Goal: Task Accomplishment & Management: Use online tool/utility

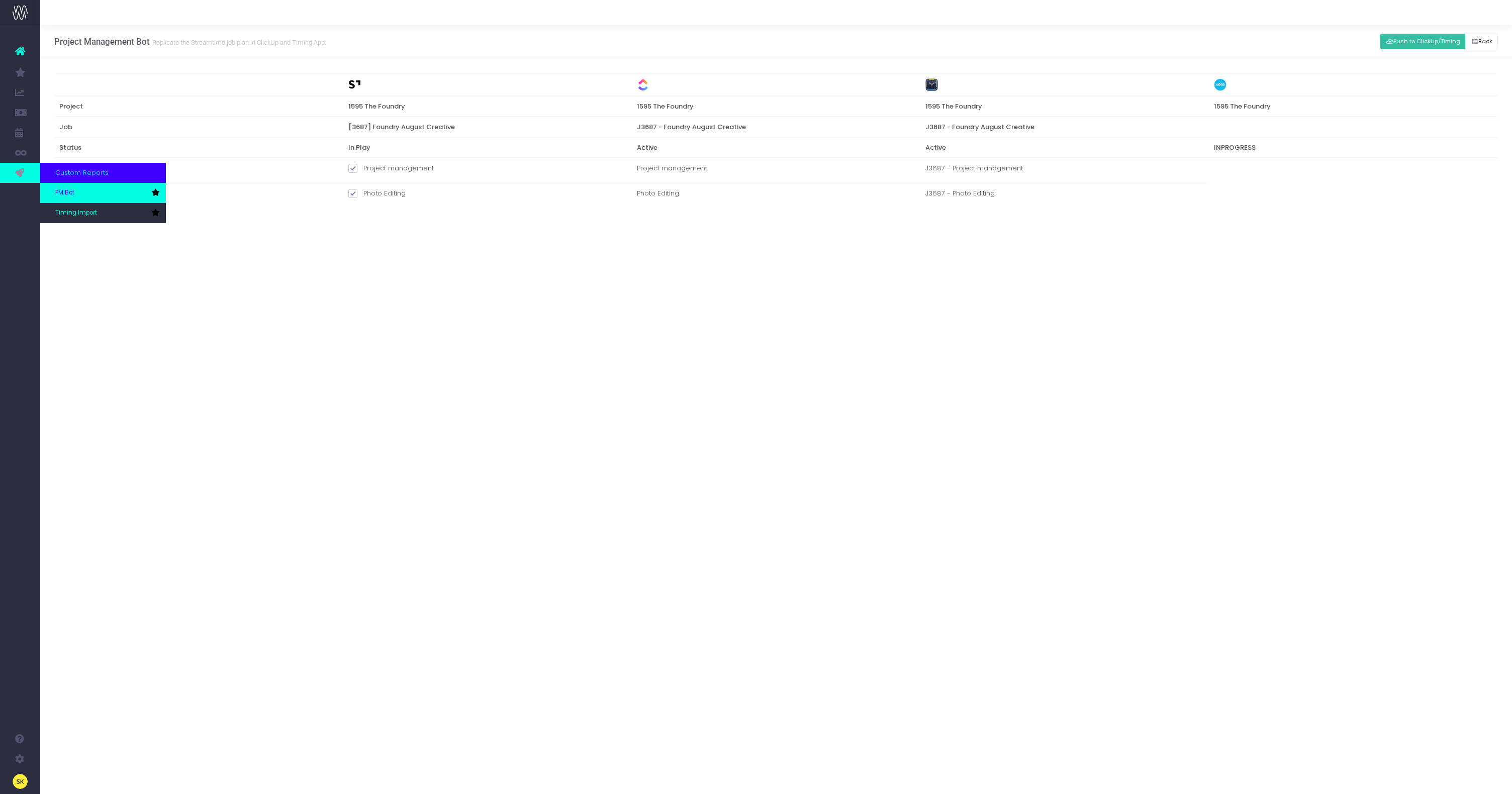
click at [70, 189] on span "PM Bot" at bounding box center [64, 193] width 20 height 9
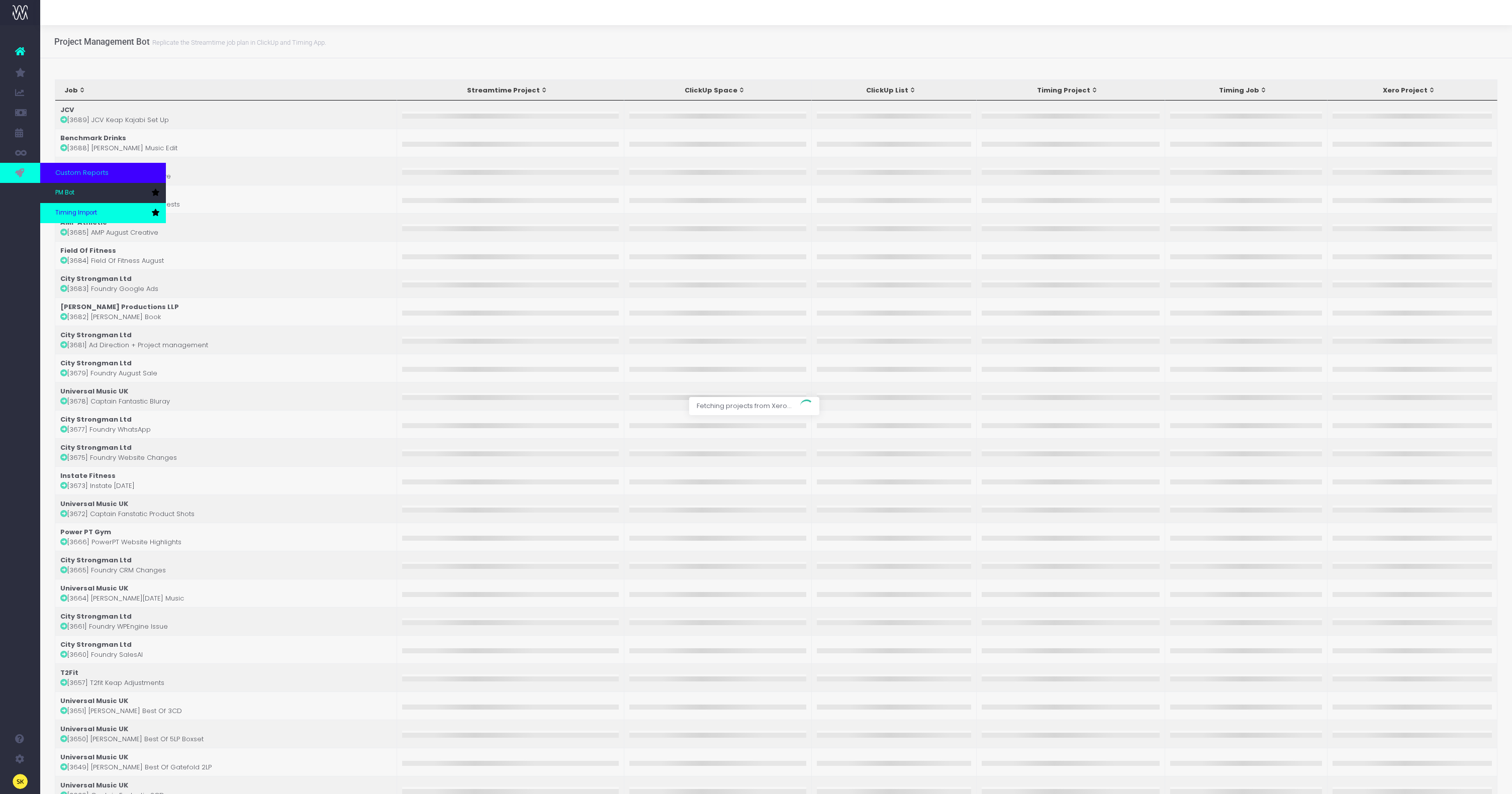
click at [66, 206] on link "Timing Import" at bounding box center [102, 213] width 126 height 20
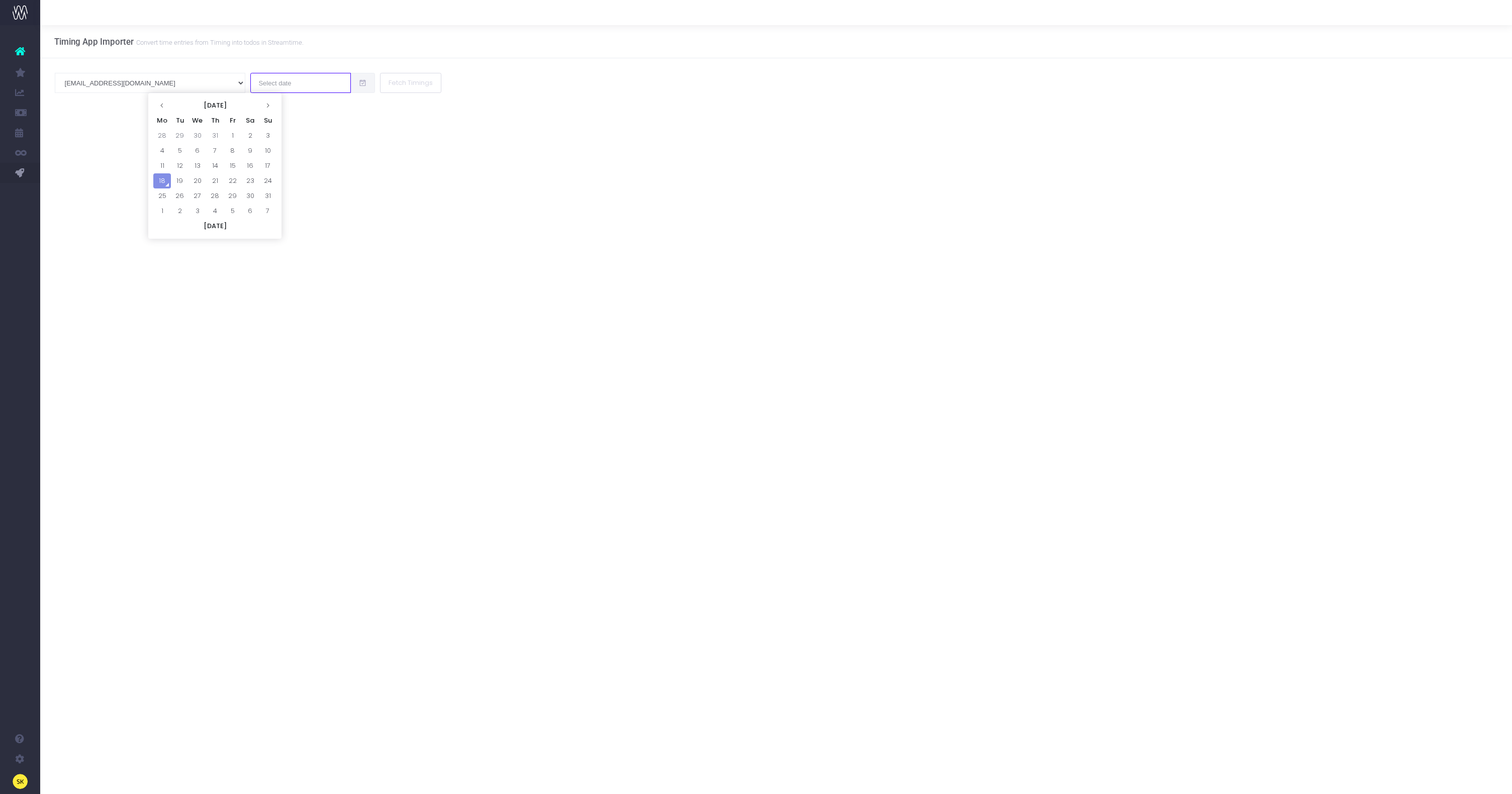
click at [250, 86] on input "text" at bounding box center [300, 83] width 100 height 20
click at [180, 163] on td "12" at bounding box center [179, 165] width 18 height 15
type input "12 Aug 2025"
drag, startPoint x: 306, startPoint y: 158, endPoint x: 291, endPoint y: 107, distance: 53.2
click at [306, 158] on div "Timing App Importer Convert time entries from Timing into todos in Streamtime. …" at bounding box center [776, 409] width 1472 height 769
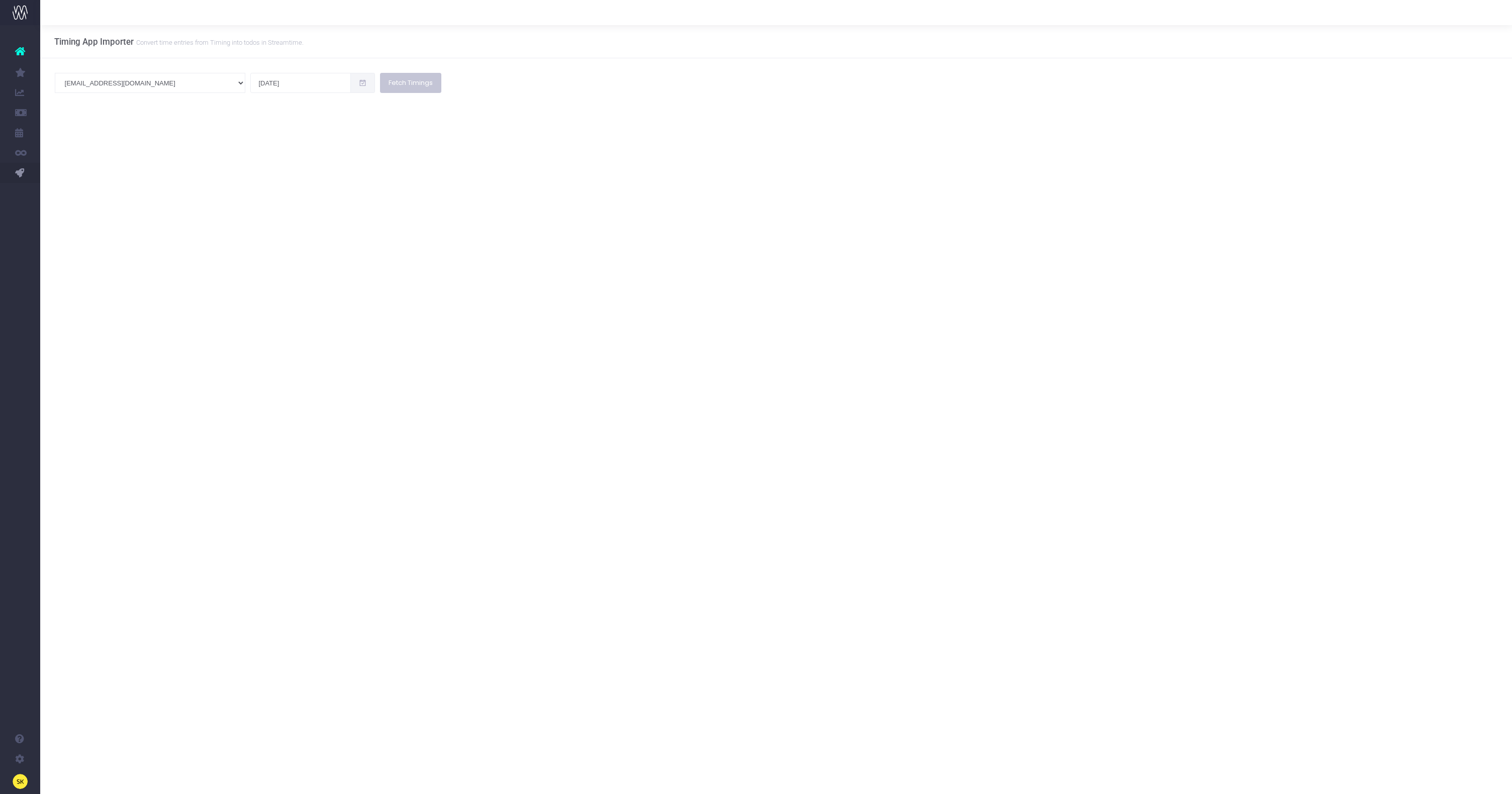
click at [380, 85] on button "Fetch Timings" at bounding box center [411, 83] width 61 height 20
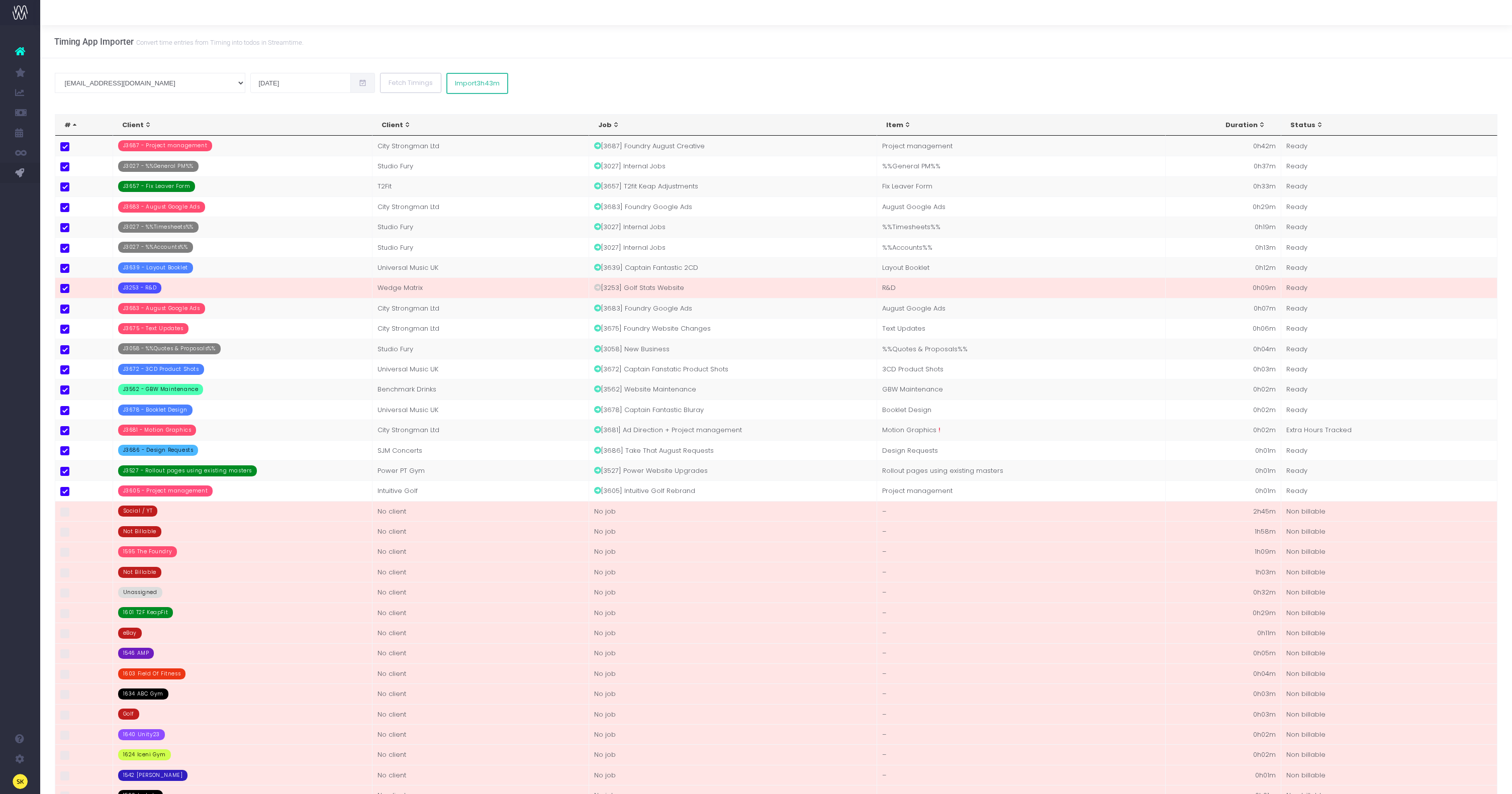
click at [616, 49] on div "Timing App Importer Convert time entries from Timing into todos in Streamtime." at bounding box center [776, 42] width 1472 height 33
click at [64, 290] on span at bounding box center [65, 288] width 9 height 9
click at [75, 290] on input "checkbox" at bounding box center [78, 286] width 7 height 7
checkbox input "false"
click at [446, 92] on button "Import 3h34m" at bounding box center [477, 83] width 61 height 21
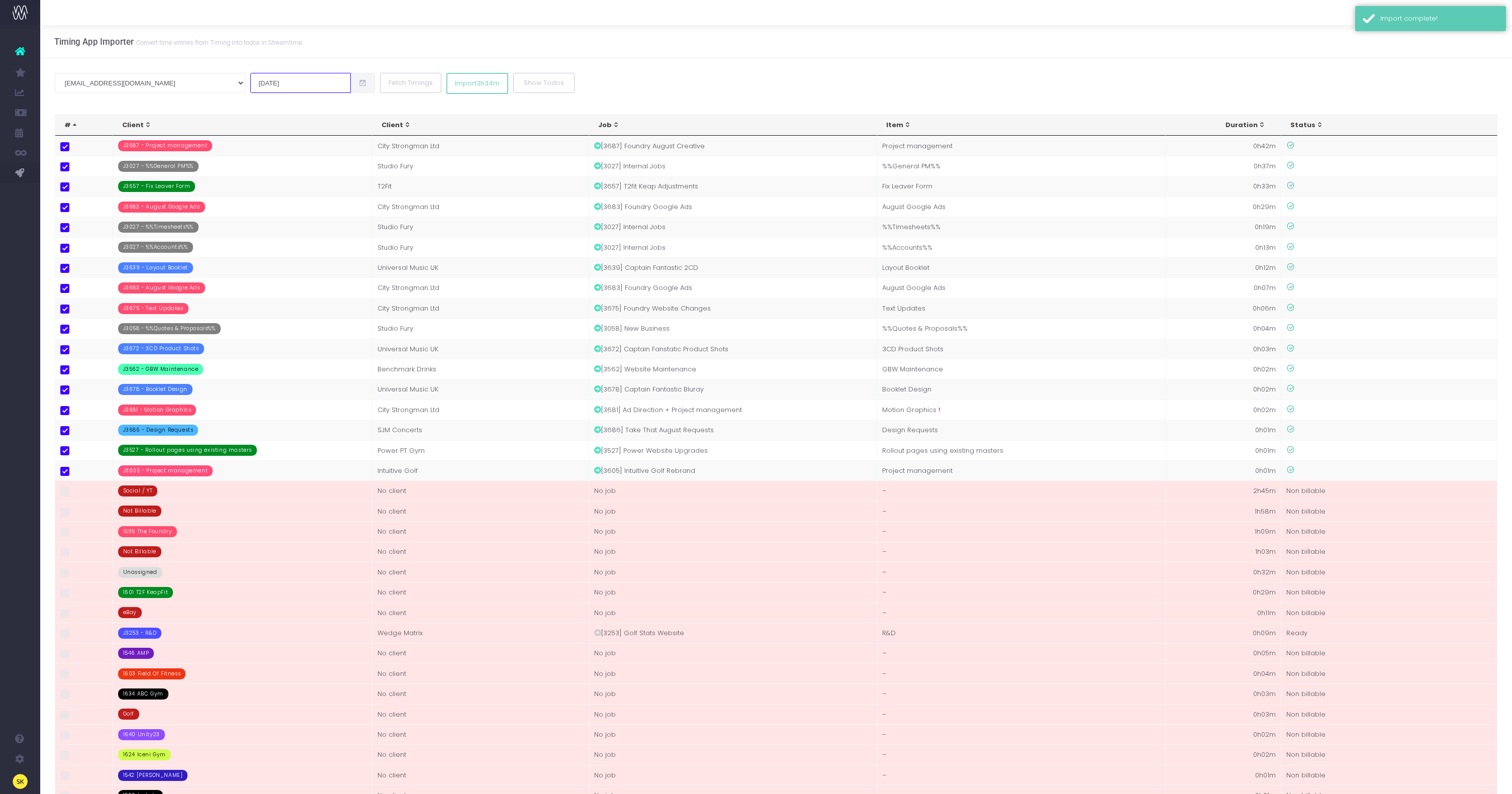
click at [250, 85] on input "12 Aug 2025" at bounding box center [300, 83] width 100 height 20
click at [194, 163] on td "13" at bounding box center [197, 165] width 18 height 15
type input "13 Aug 2025"
click at [380, 86] on button "Fetch Timings" at bounding box center [411, 83] width 61 height 20
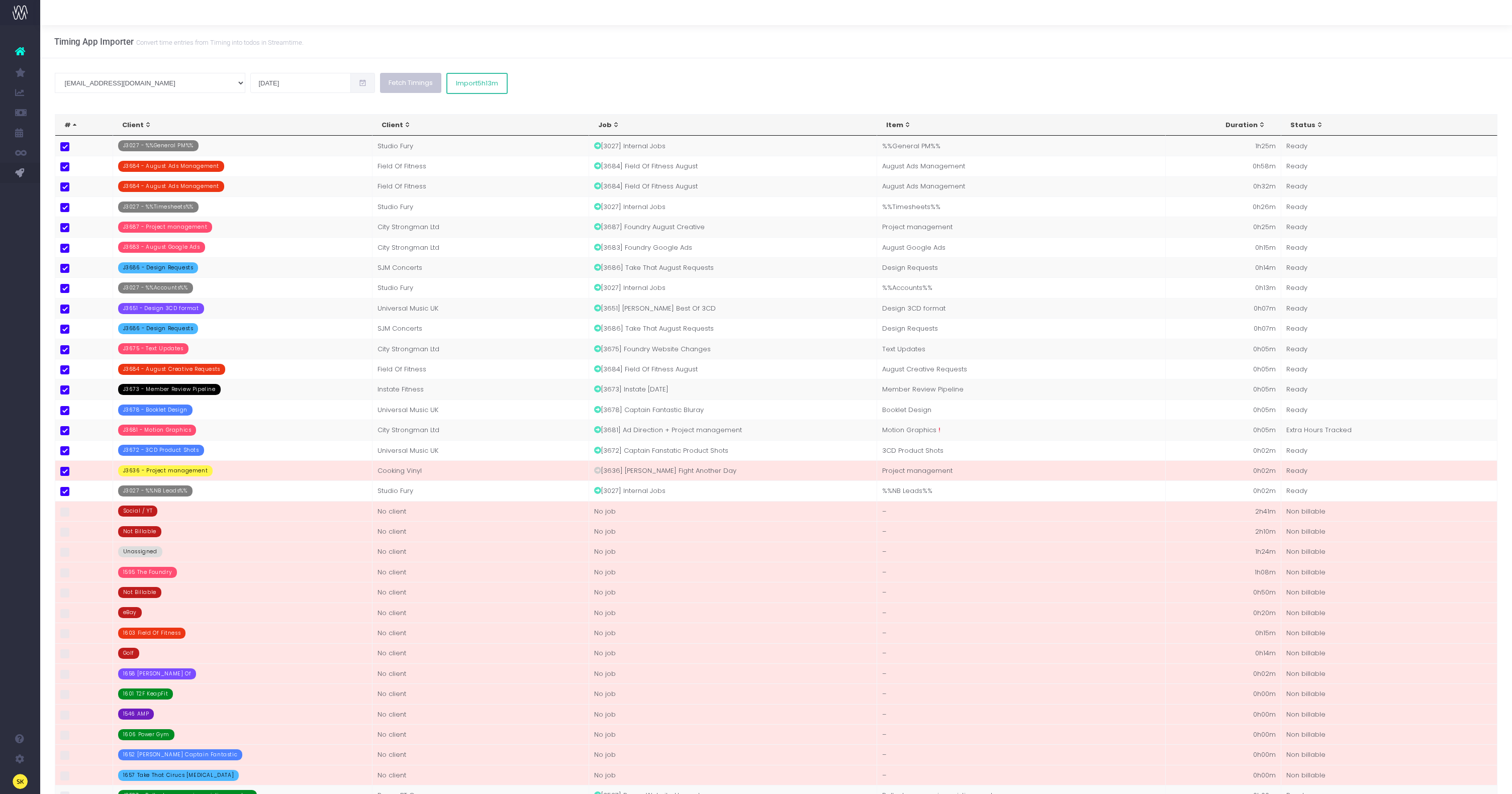
click at [380, 87] on button "Fetch Timings" at bounding box center [411, 83] width 61 height 20
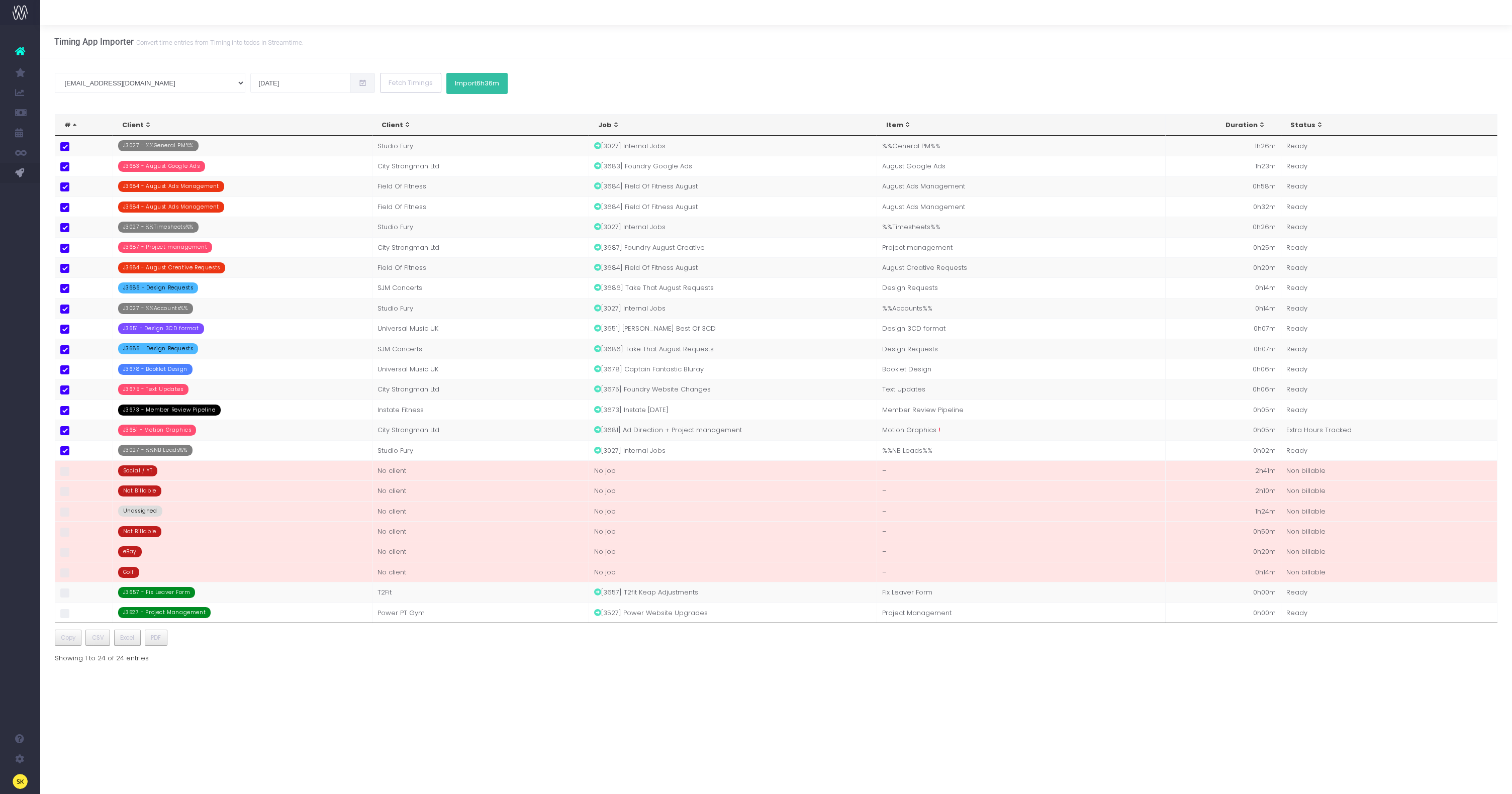
click at [446, 85] on button "Import 6h36m" at bounding box center [477, 83] width 61 height 21
click at [250, 89] on input "13 Aug 2025" at bounding box center [300, 83] width 100 height 20
click at [213, 163] on td "14" at bounding box center [215, 165] width 18 height 15
click at [380, 84] on button "Fetch Timings" at bounding box center [411, 83] width 61 height 20
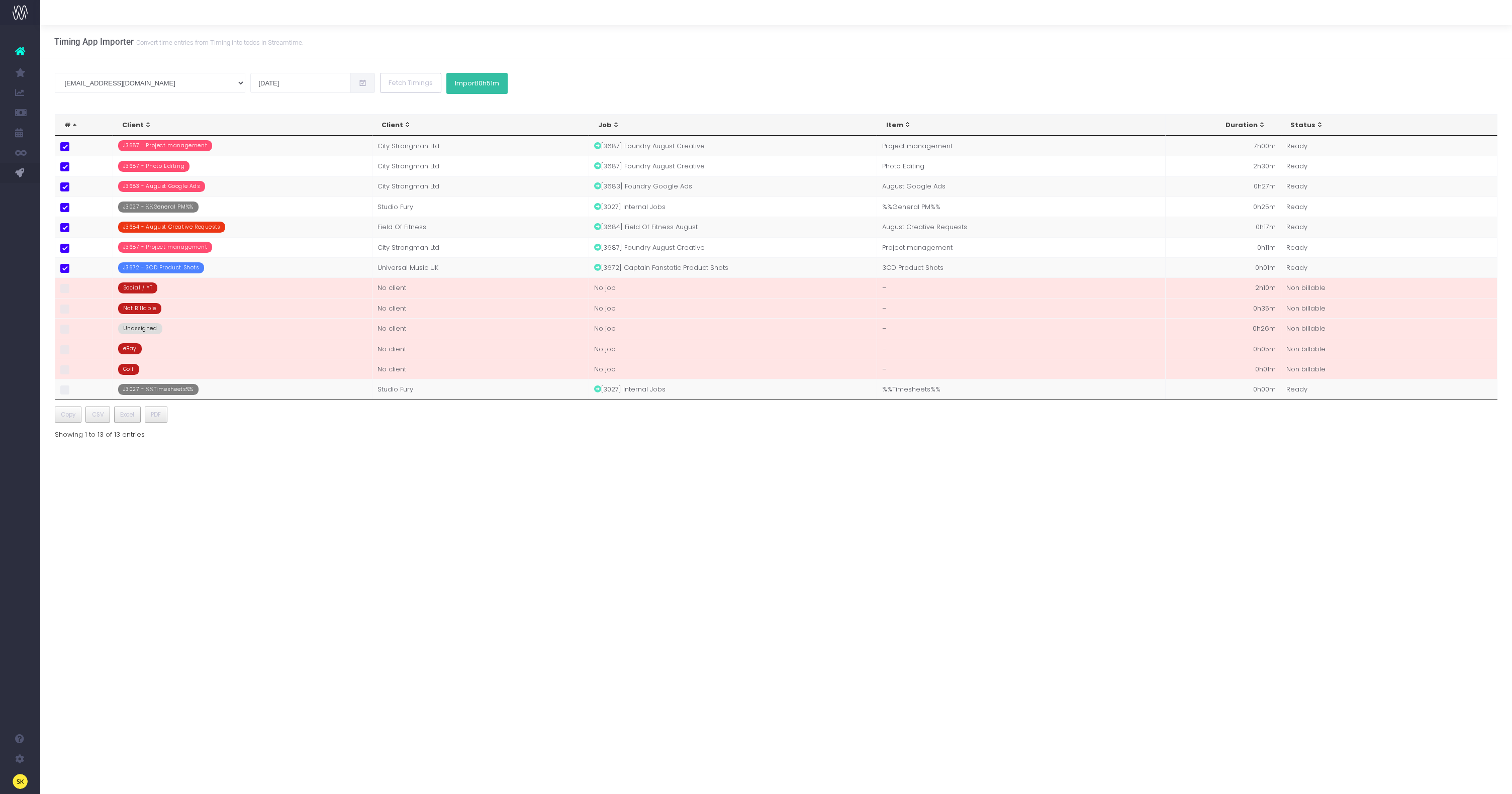
click at [446, 85] on button "Import 10h51m" at bounding box center [477, 83] width 61 height 21
click at [250, 78] on input "14 Aug 2025" at bounding box center [300, 83] width 100 height 20
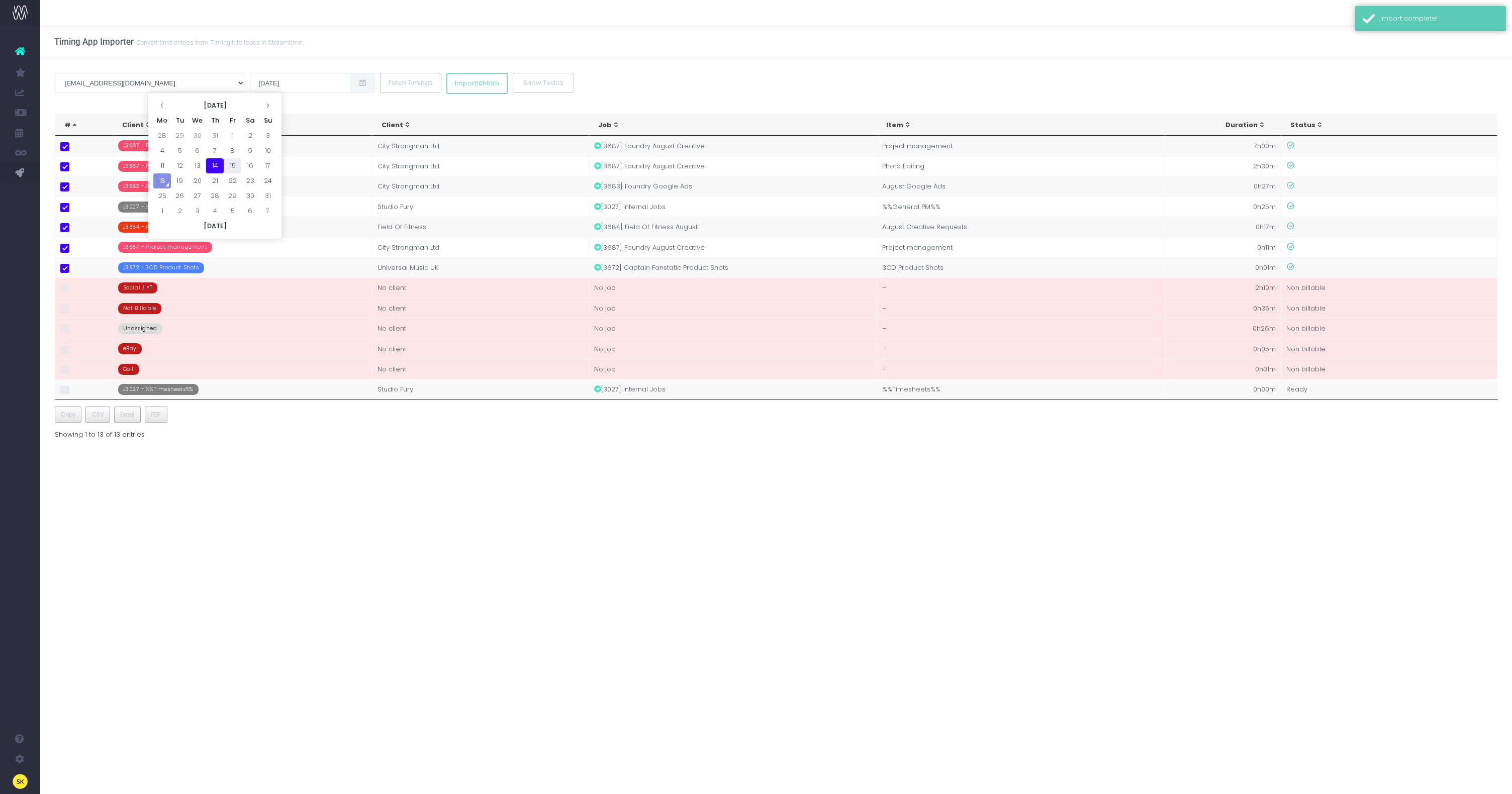
click at [227, 164] on td "15" at bounding box center [232, 165] width 18 height 15
click at [380, 79] on button "Fetch Timings" at bounding box center [411, 83] width 61 height 20
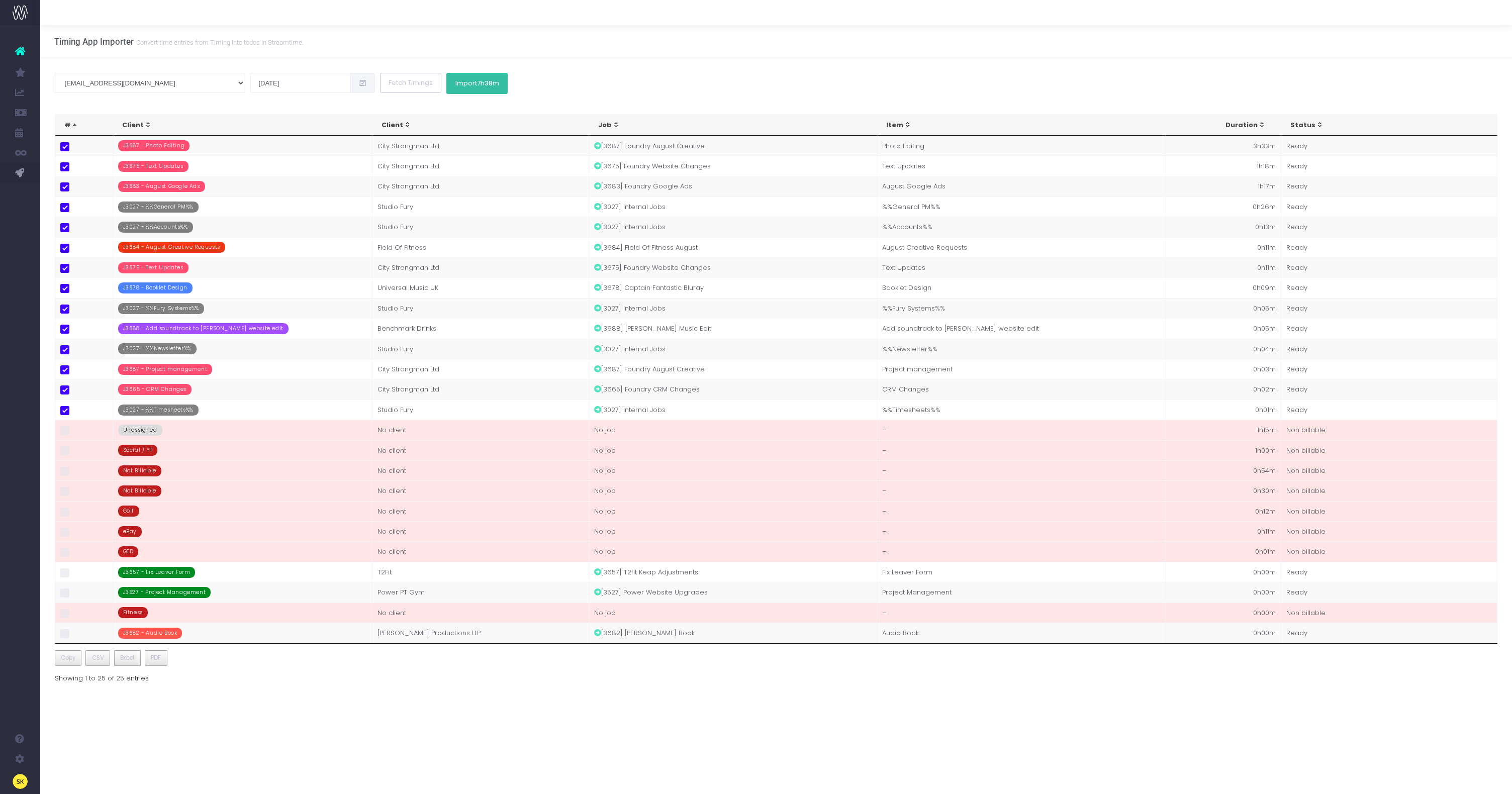
click at [477, 81] on span "7h38m" at bounding box center [488, 83] width 22 height 8
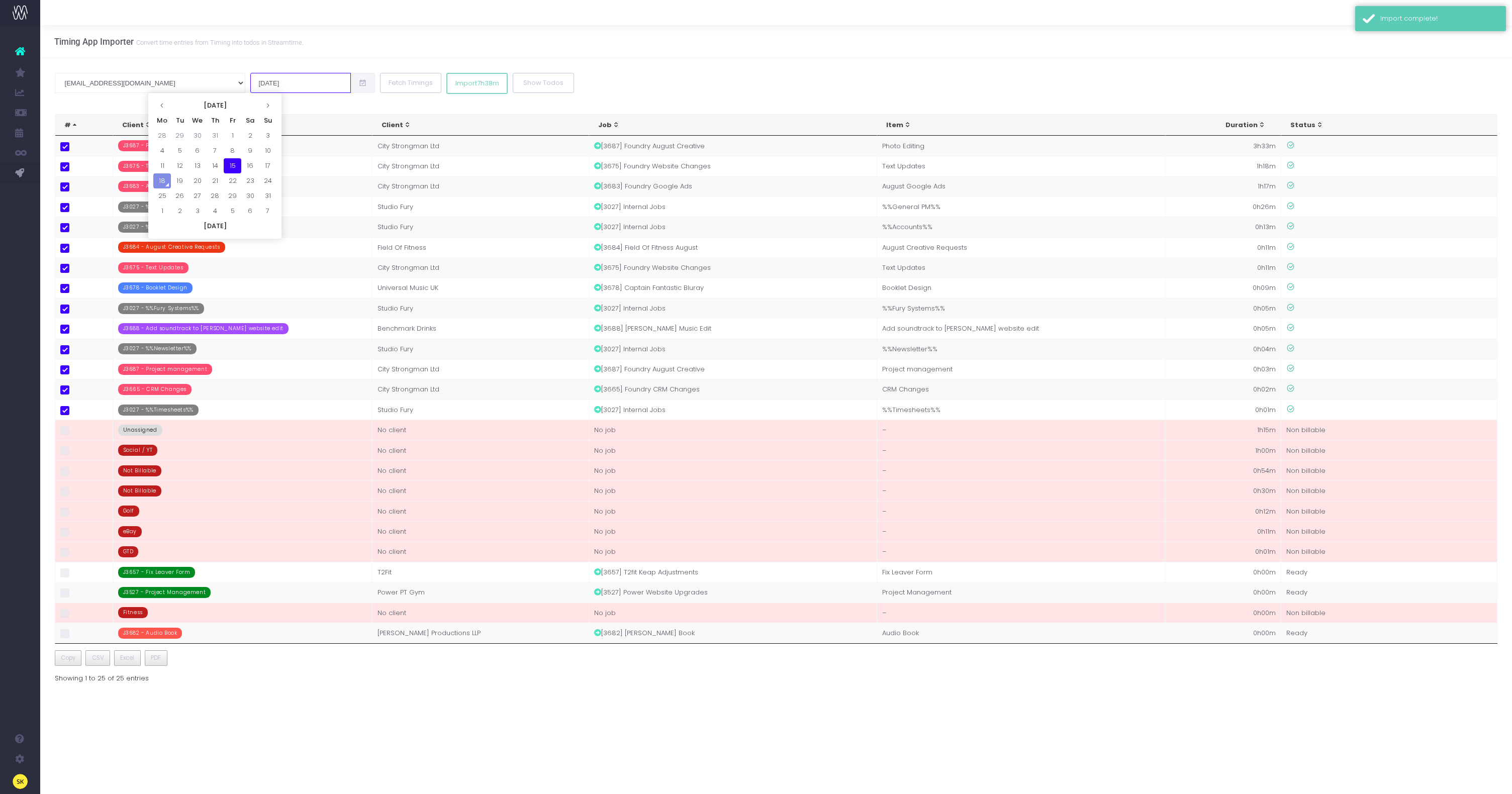
click at [250, 80] on input "15 Aug 2025" at bounding box center [300, 83] width 100 height 20
click at [250, 166] on td "16" at bounding box center [249, 165] width 18 height 15
click at [380, 79] on button "Fetch Timings" at bounding box center [411, 83] width 61 height 20
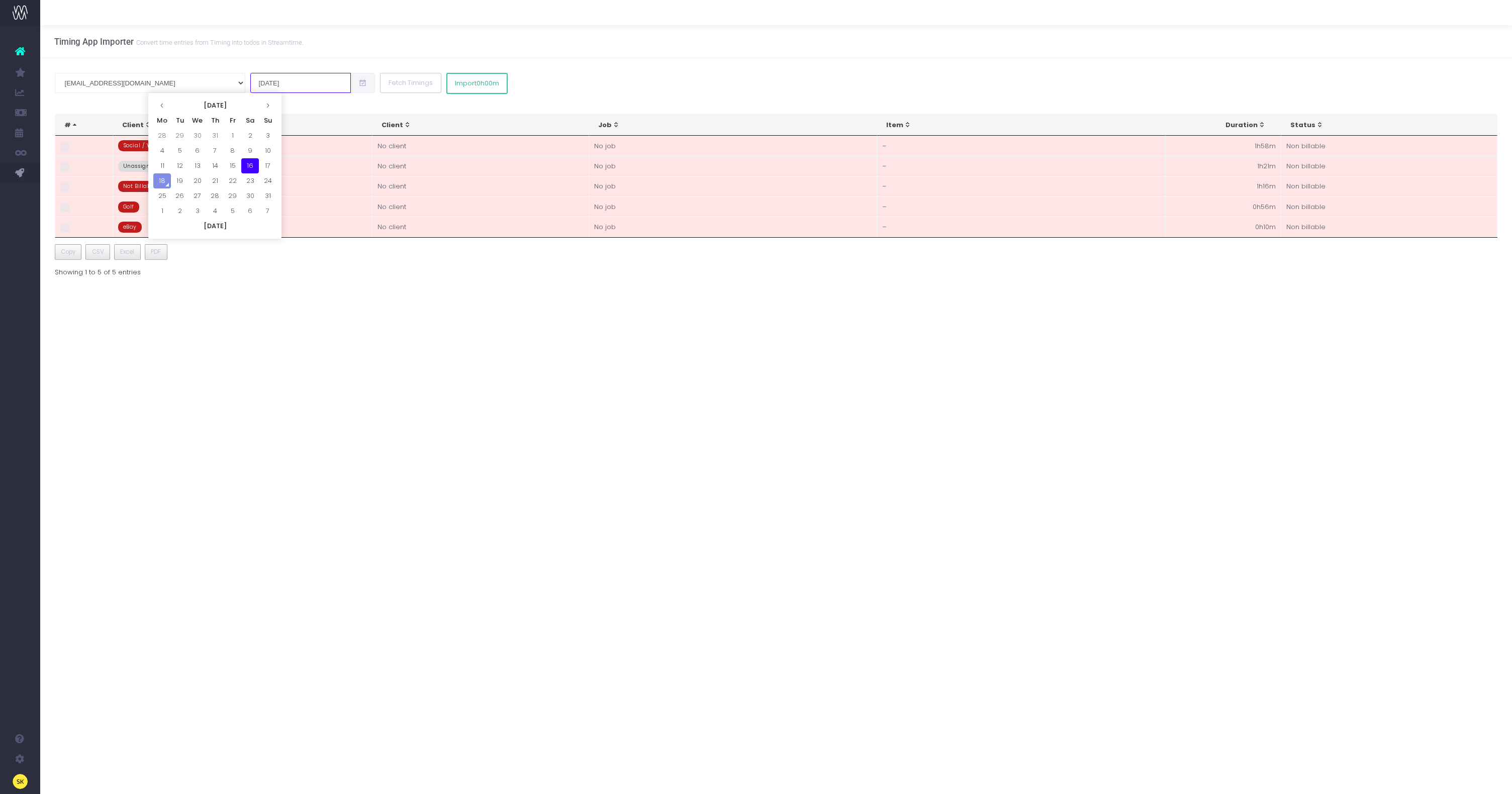
click at [250, 82] on input "16 Aug 2025" at bounding box center [300, 83] width 100 height 20
click at [265, 165] on td "17" at bounding box center [267, 165] width 18 height 15
type input "17 Aug 2025"
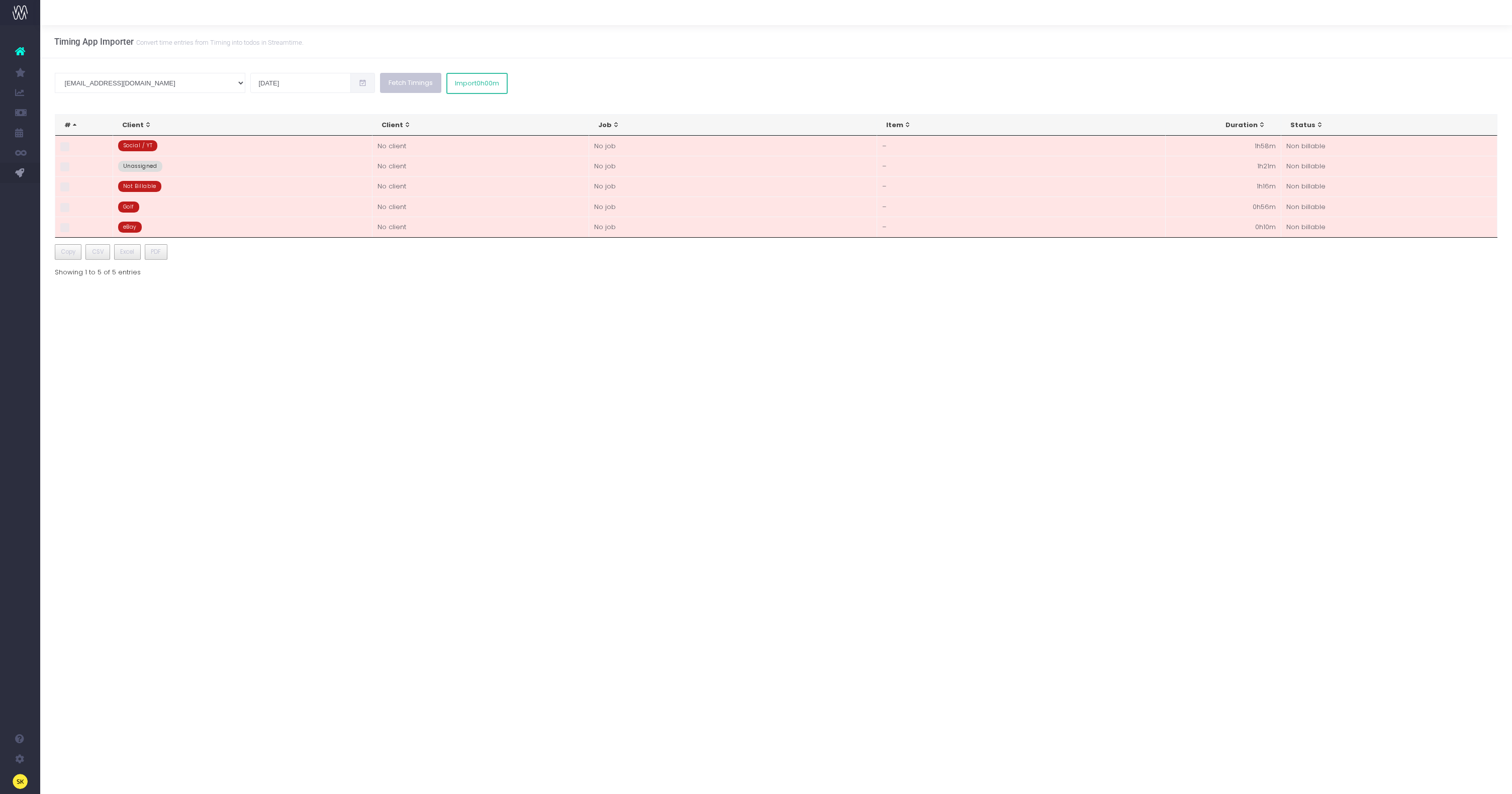
click at [380, 84] on button "Fetch Timings" at bounding box center [411, 83] width 61 height 20
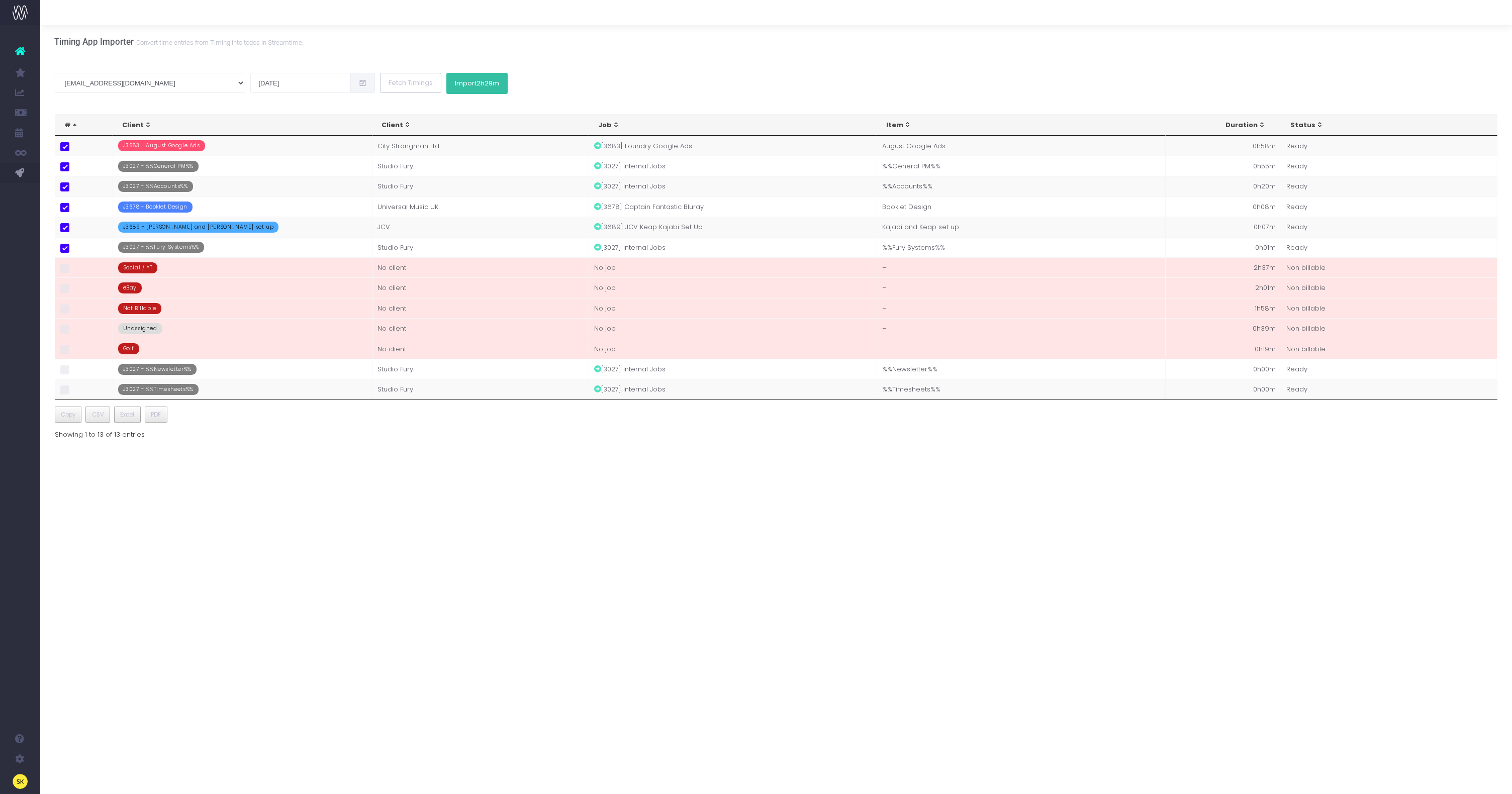
click at [476, 83] on span "2h29m" at bounding box center [487, 83] width 22 height 8
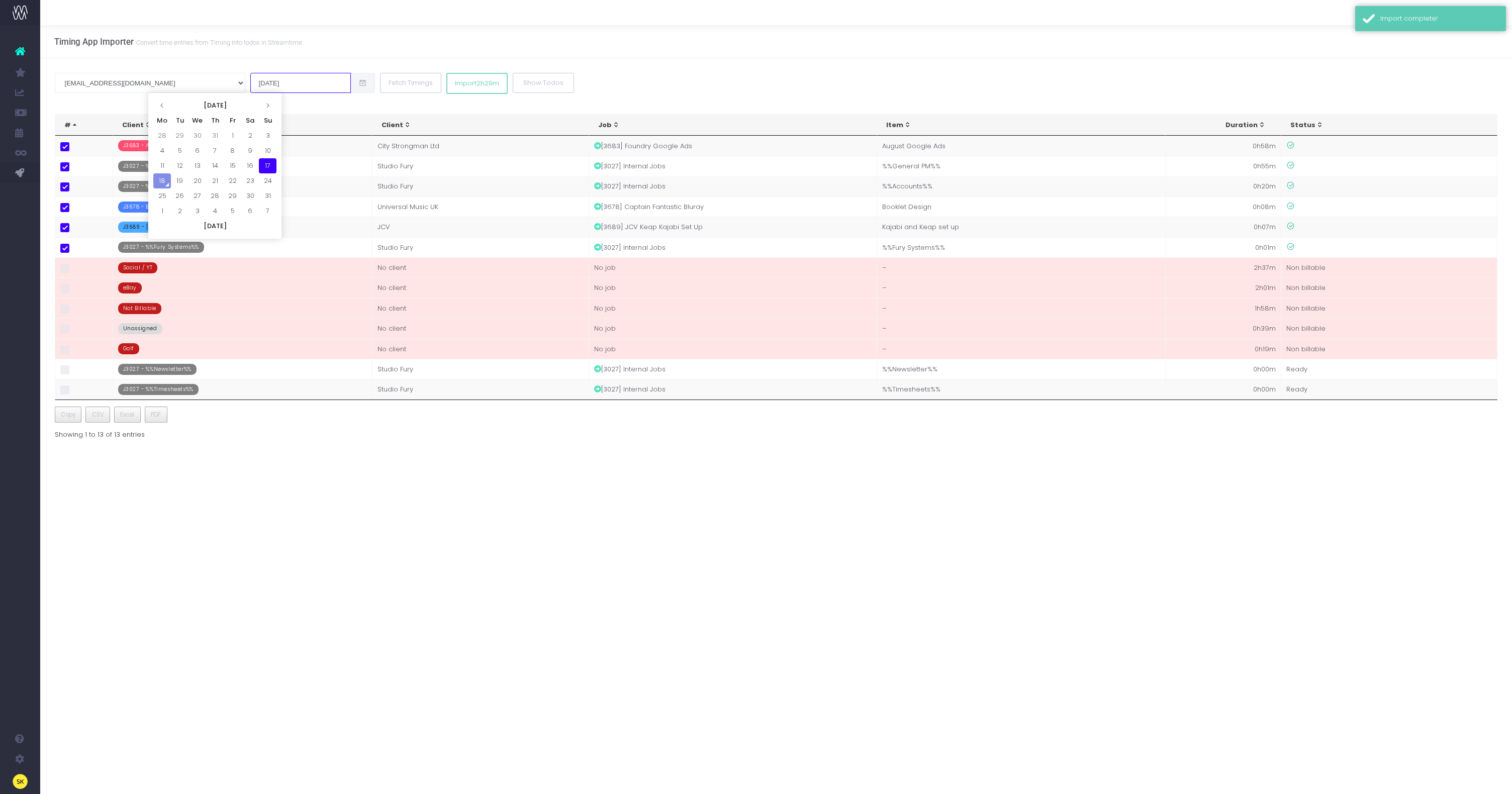
click at [250, 88] on input "17 Aug 2025" at bounding box center [300, 83] width 100 height 20
click at [314, 44] on div "Timing App Importer Convert time entries from Timing into todos in Streamtime." at bounding box center [776, 42] width 1472 height 33
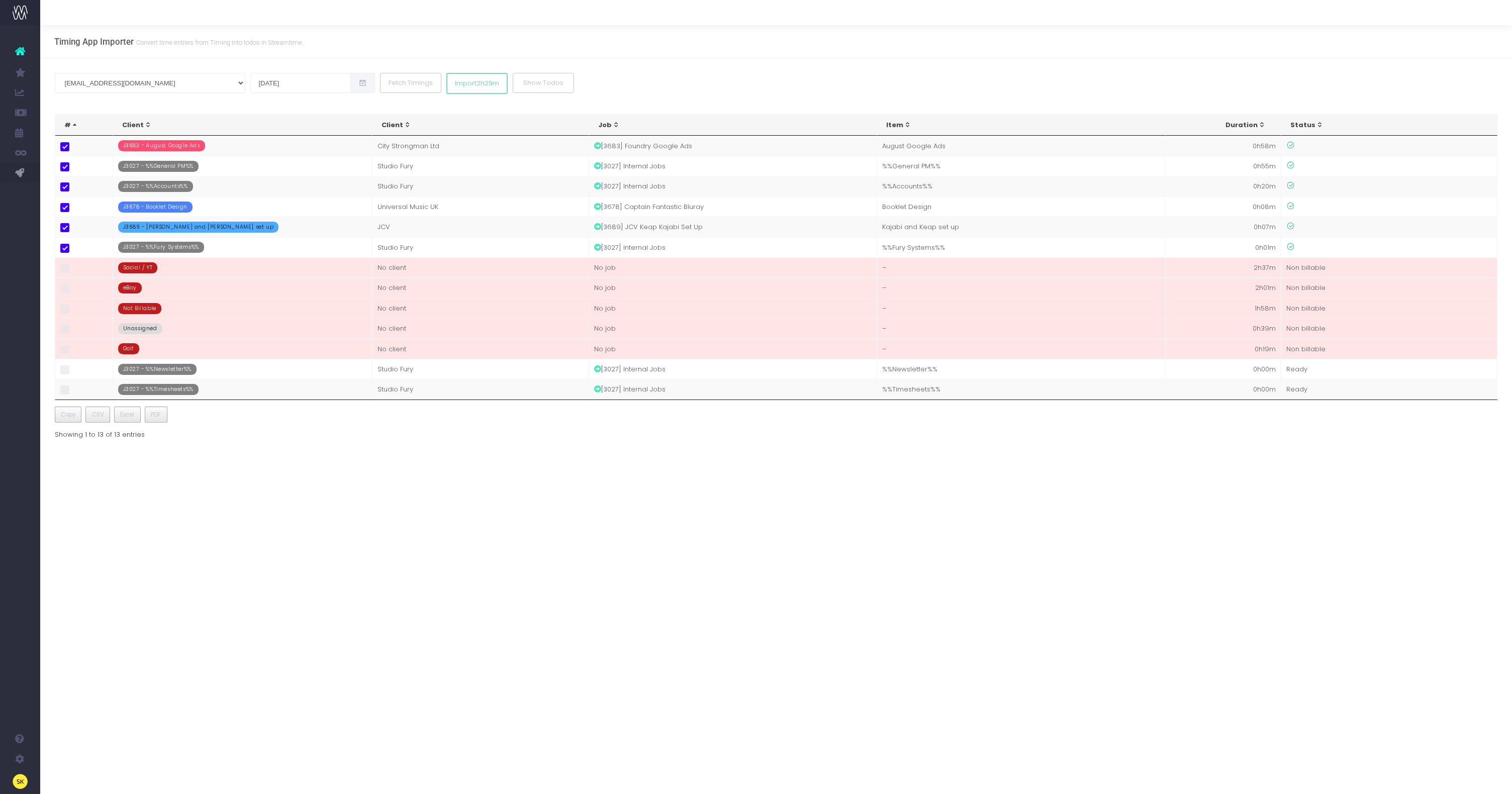
click at [873, 40] on div "Timing App Importer Convert time entries from Timing into todos in Streamtime." at bounding box center [776, 42] width 1472 height 33
